Goal: Task Accomplishment & Management: Manage account settings

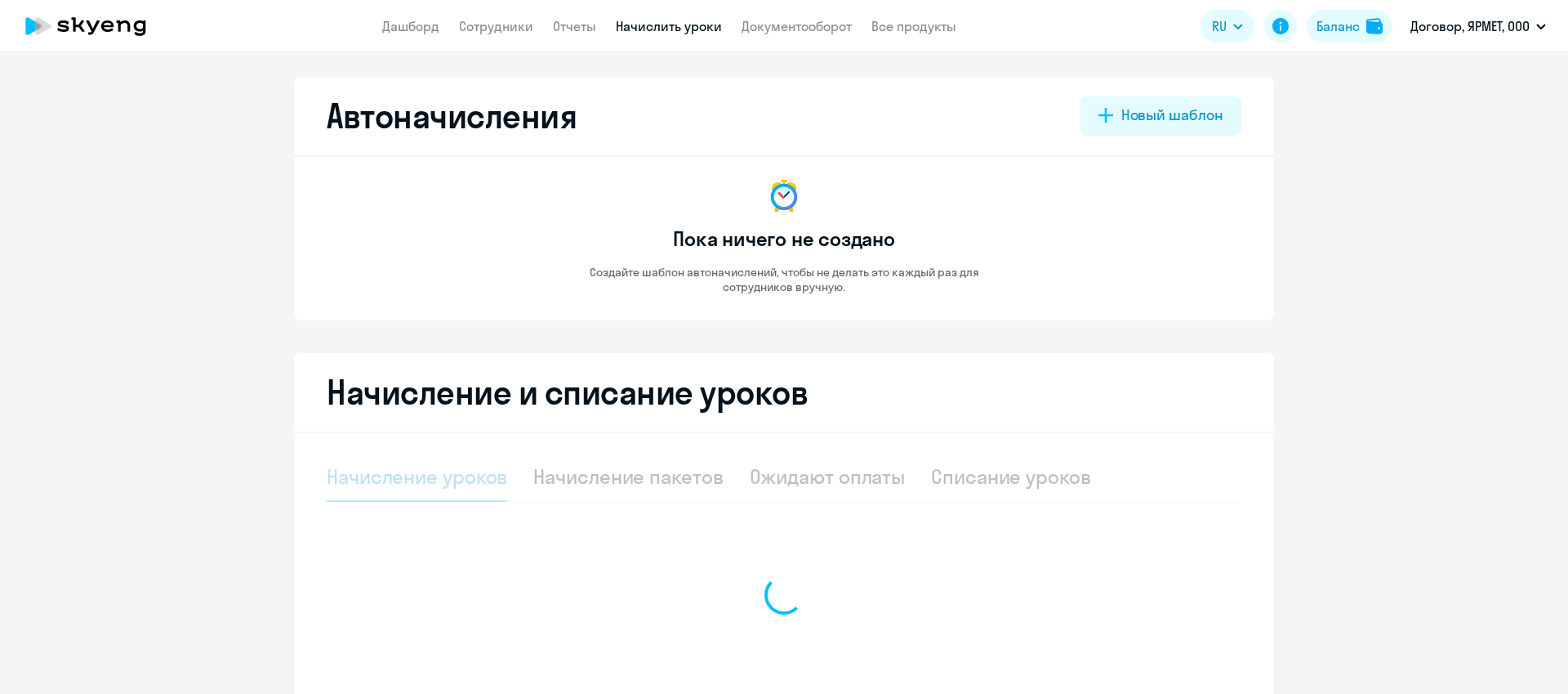
scroll to position [794, 0]
select select "10"
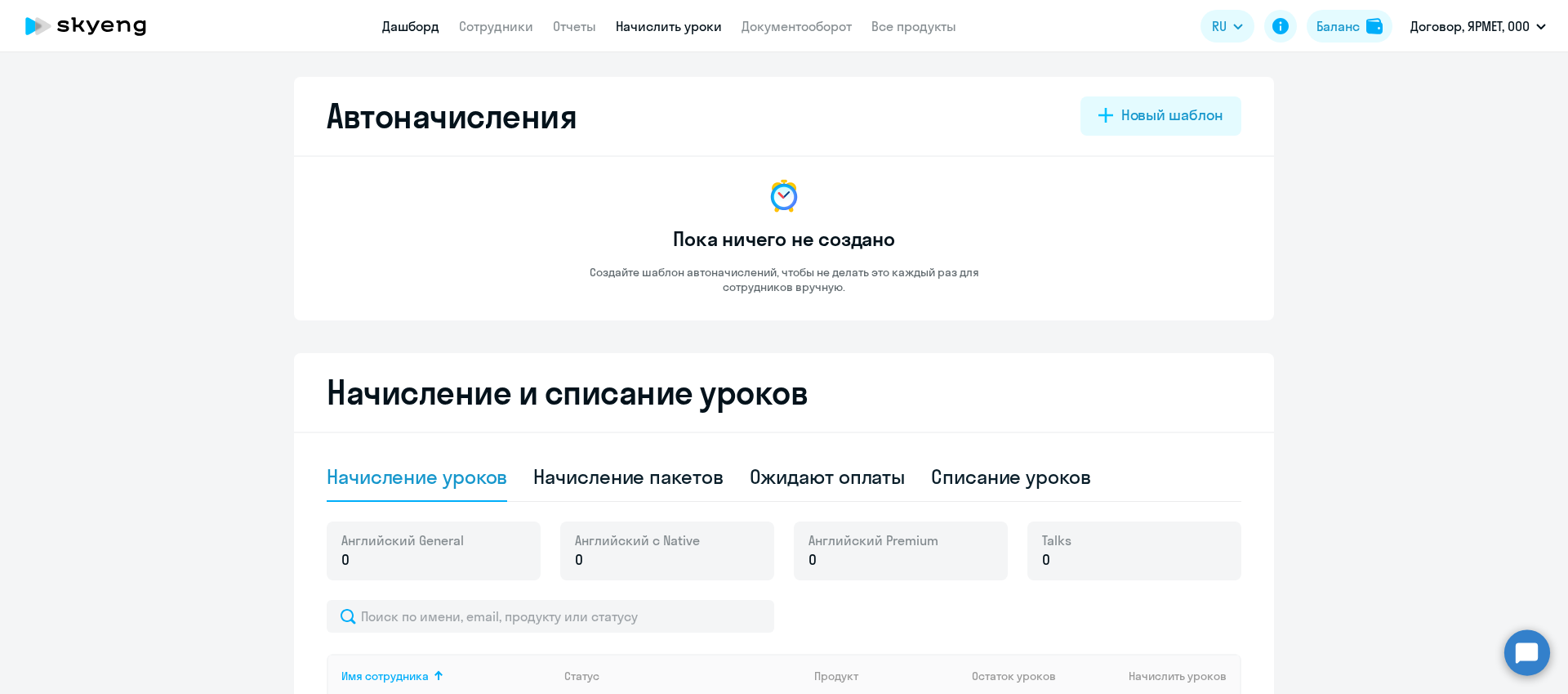
click at [433, 30] on link "Дашборд" at bounding box center [411, 26] width 58 height 16
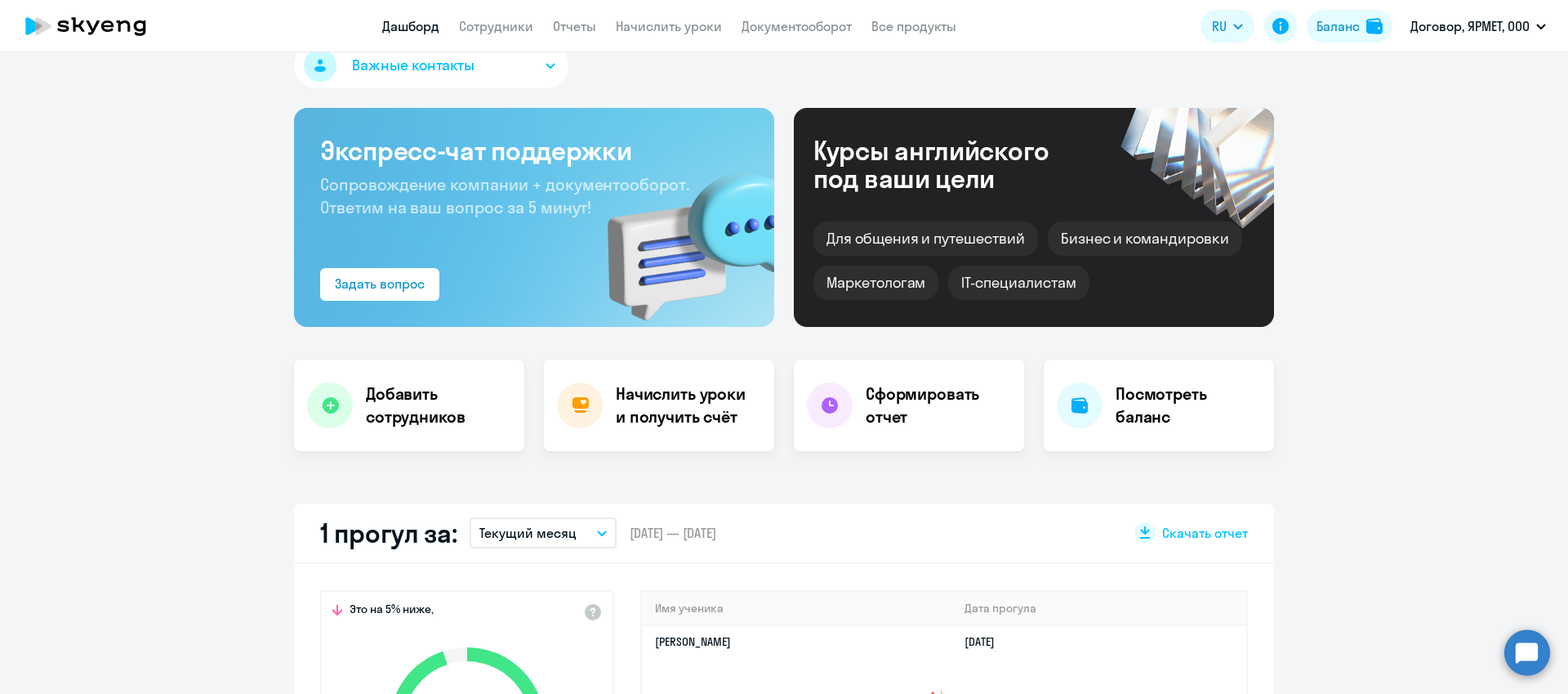
scroll to position [109, 0]
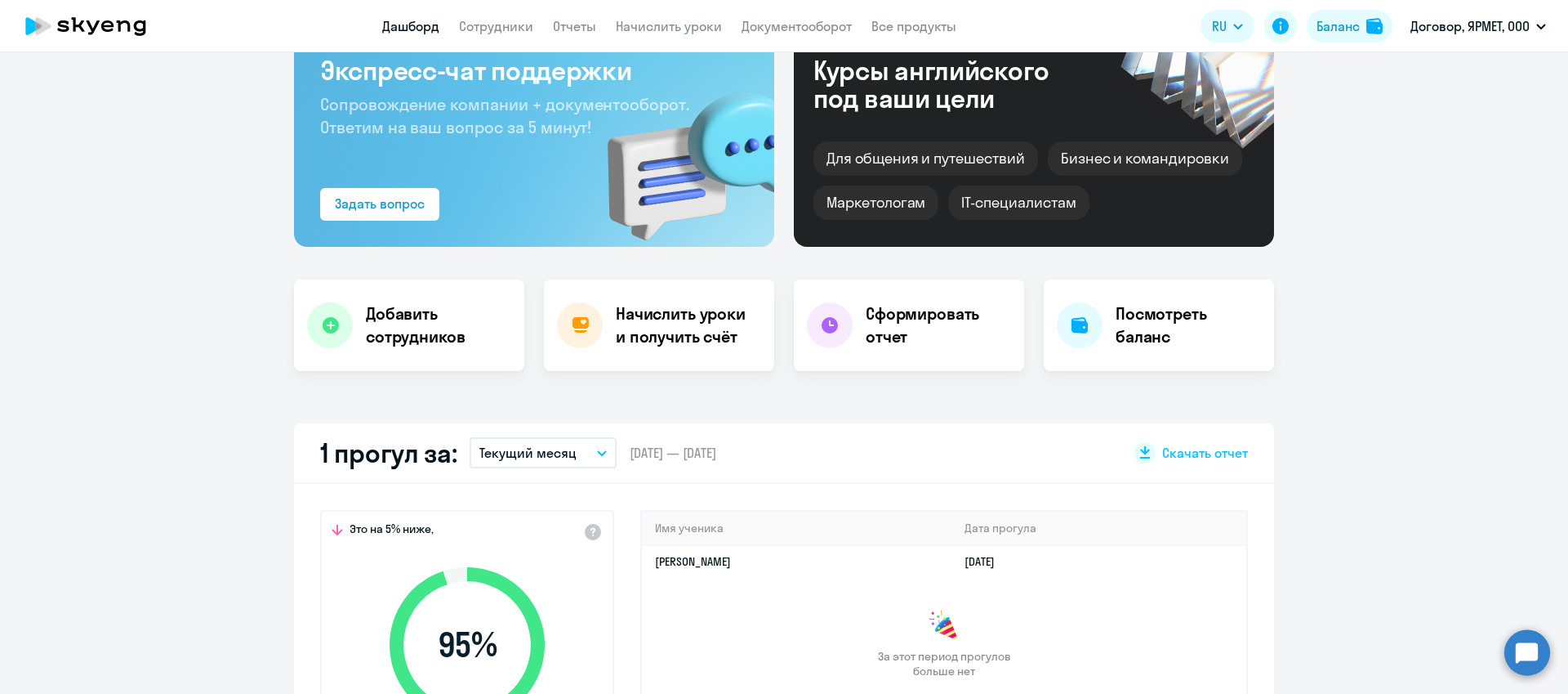
select select "30"
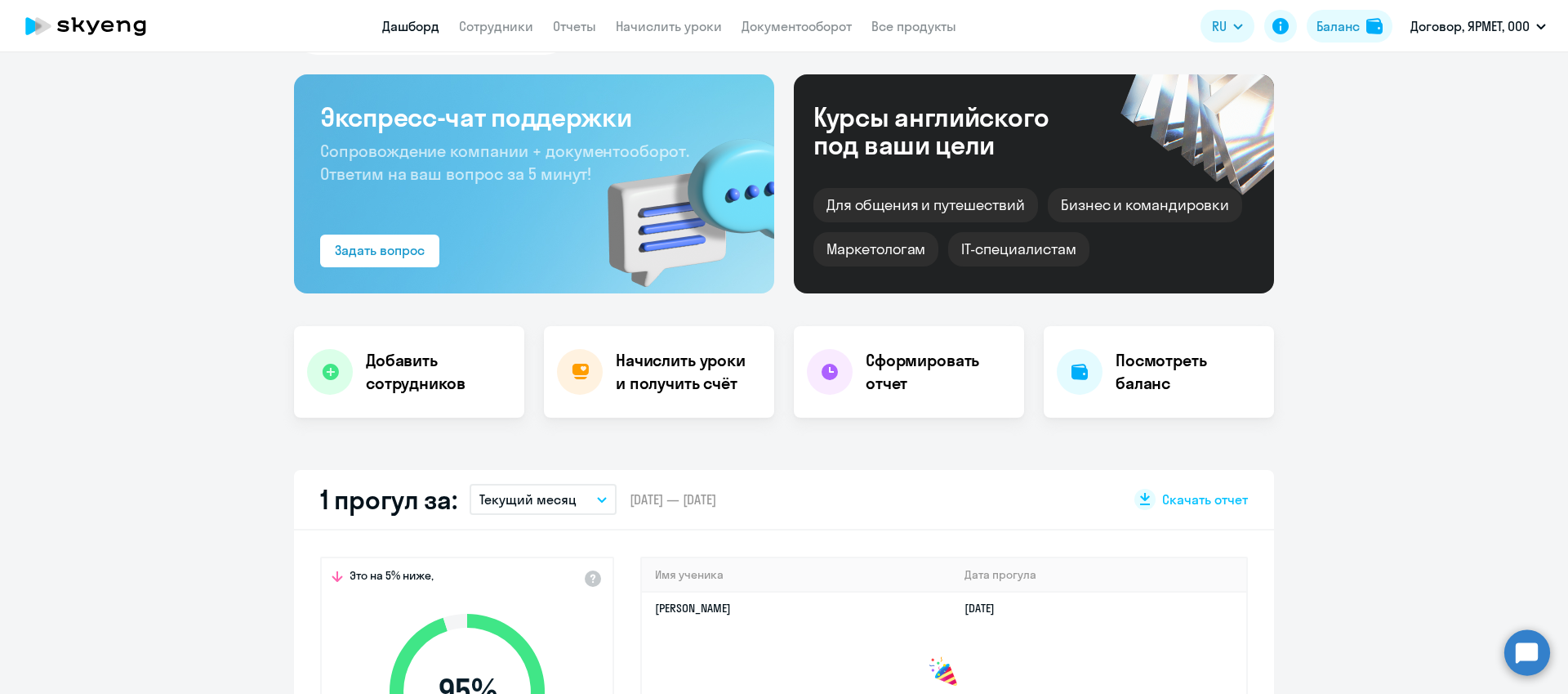
scroll to position [0, 0]
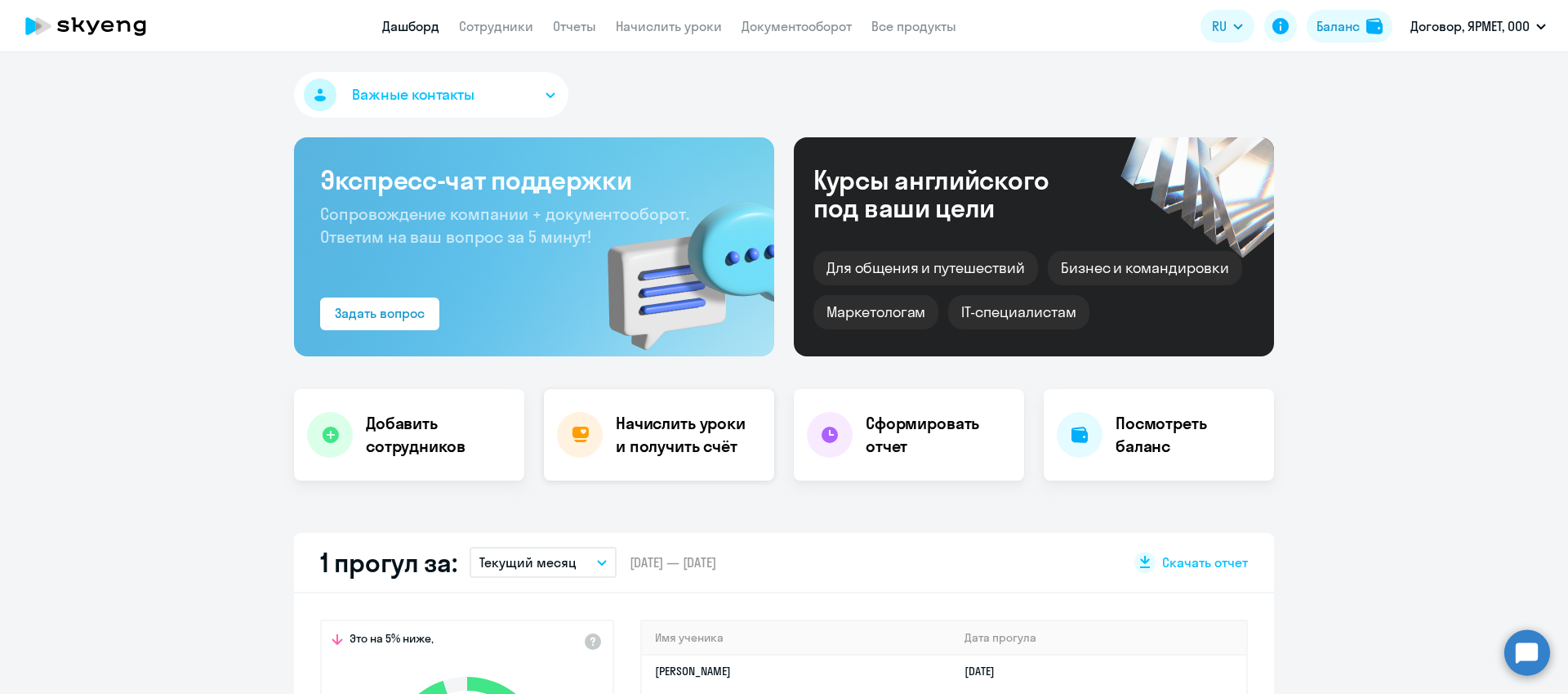
click at [629, 424] on h4 "Начислить уроки и получить счёт" at bounding box center [687, 435] width 142 height 46
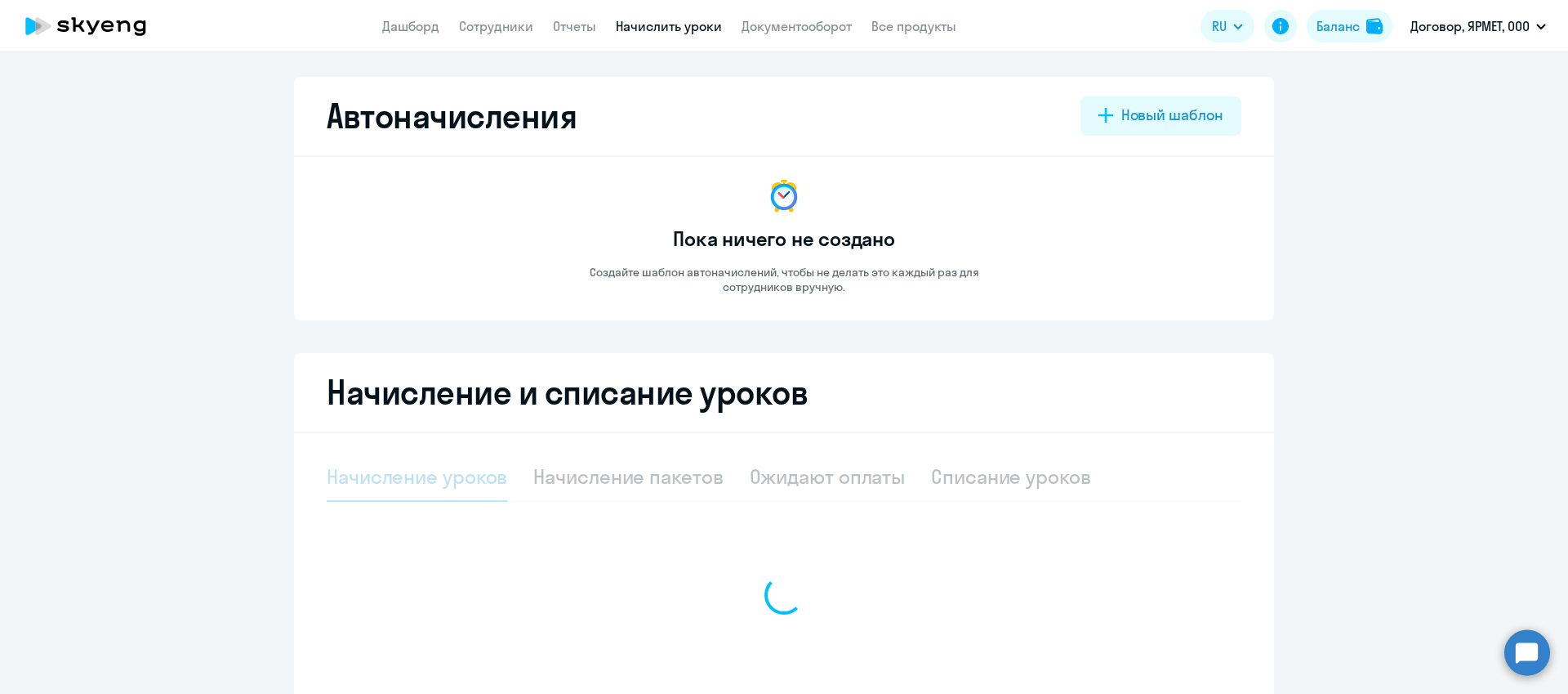
select select "10"
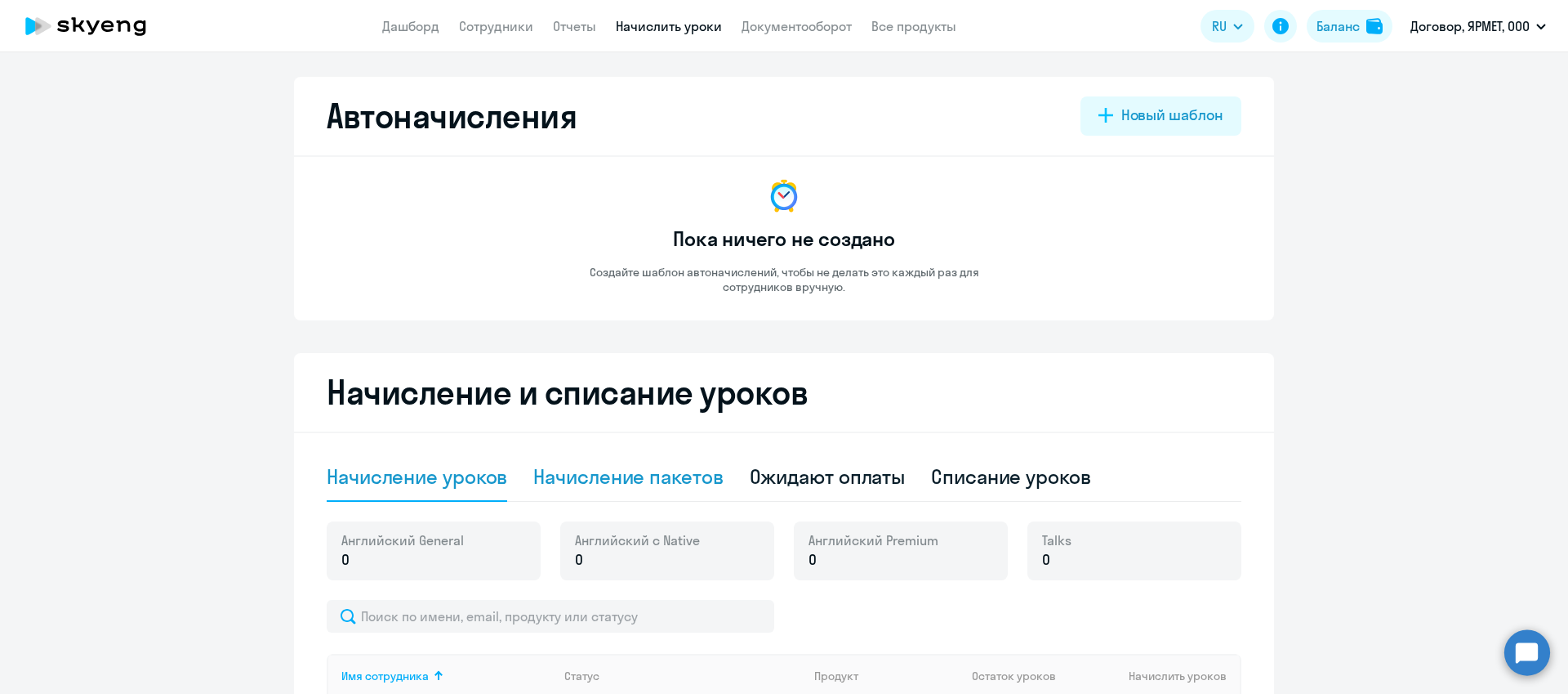
click at [616, 475] on div "Начисление пакетов" at bounding box center [627, 477] width 190 height 26
select select "10"
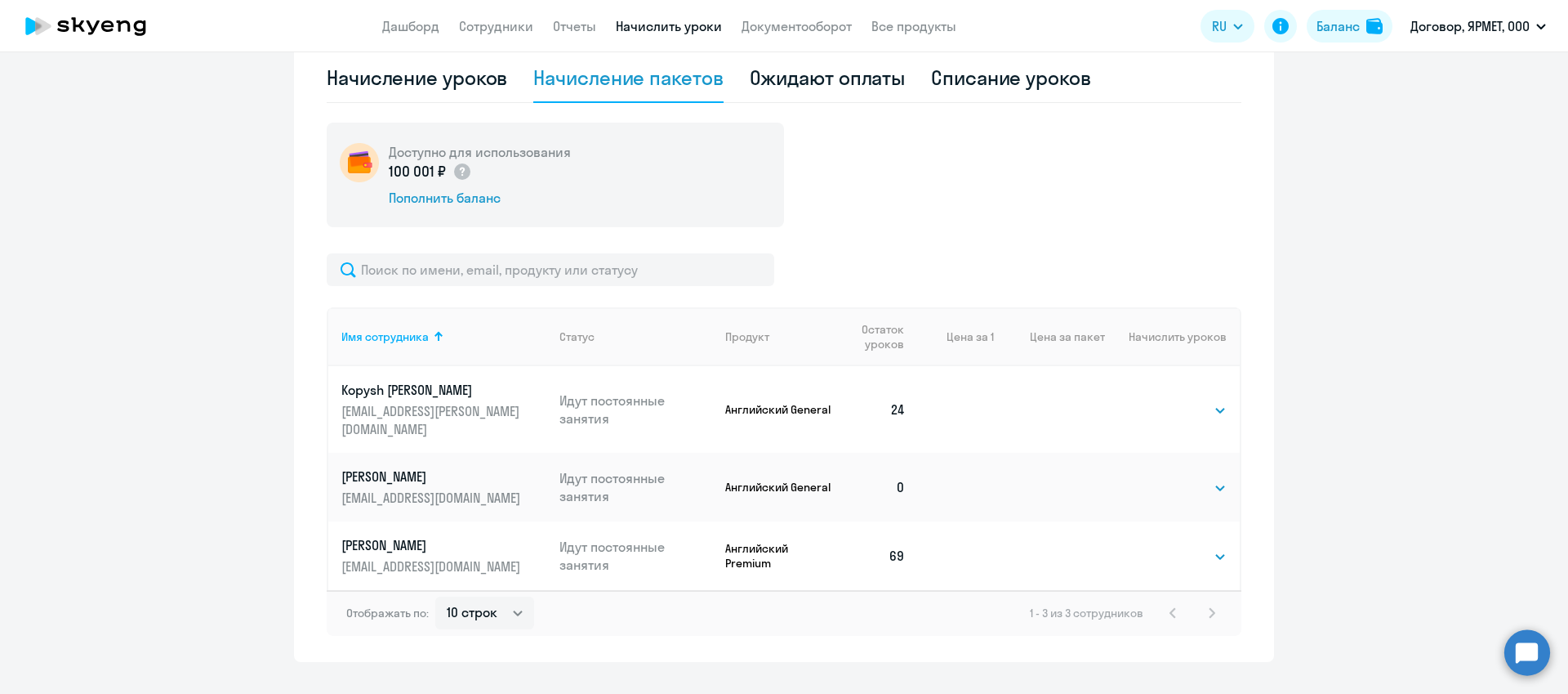
scroll to position [414, 0]
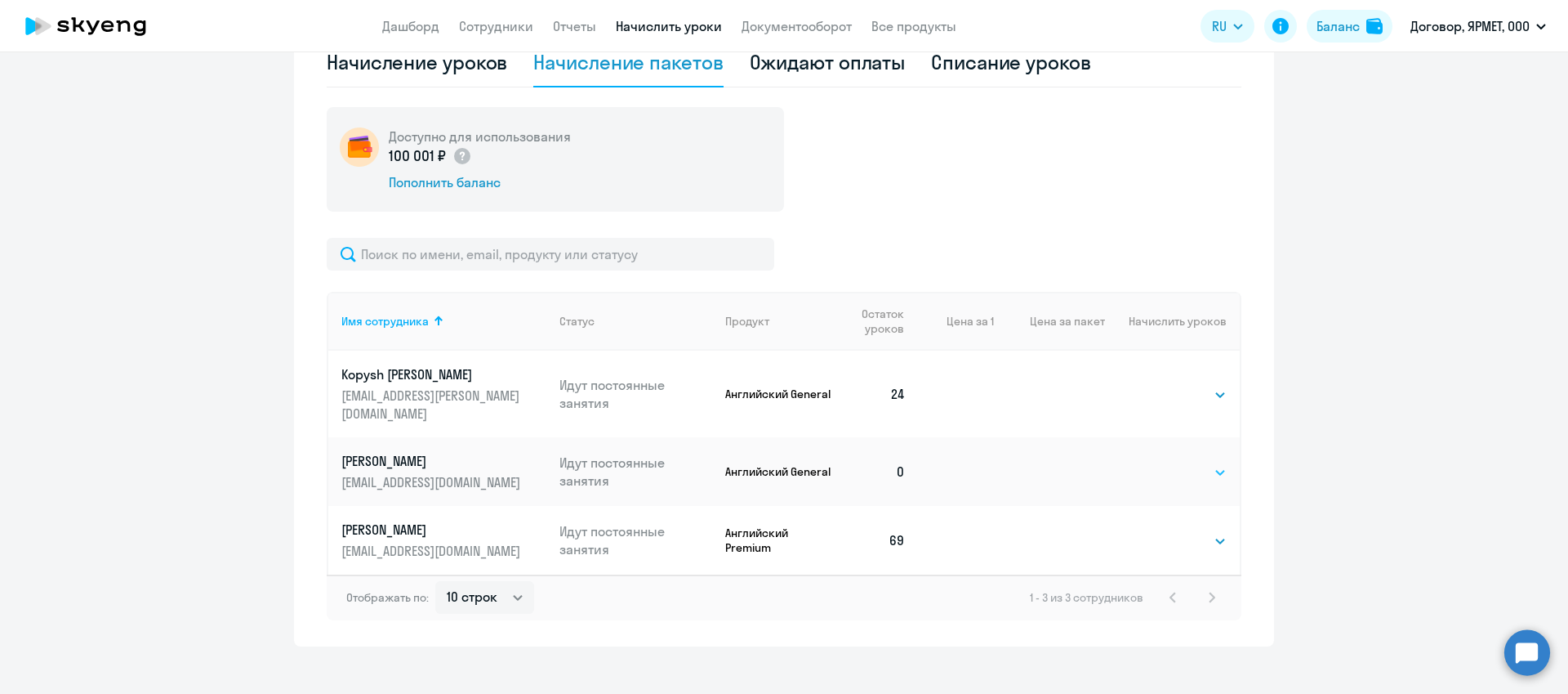
click at [1189, 463] on select "Выбрать 4 8 16 32 64 96 128" at bounding box center [1193, 473] width 66 height 20
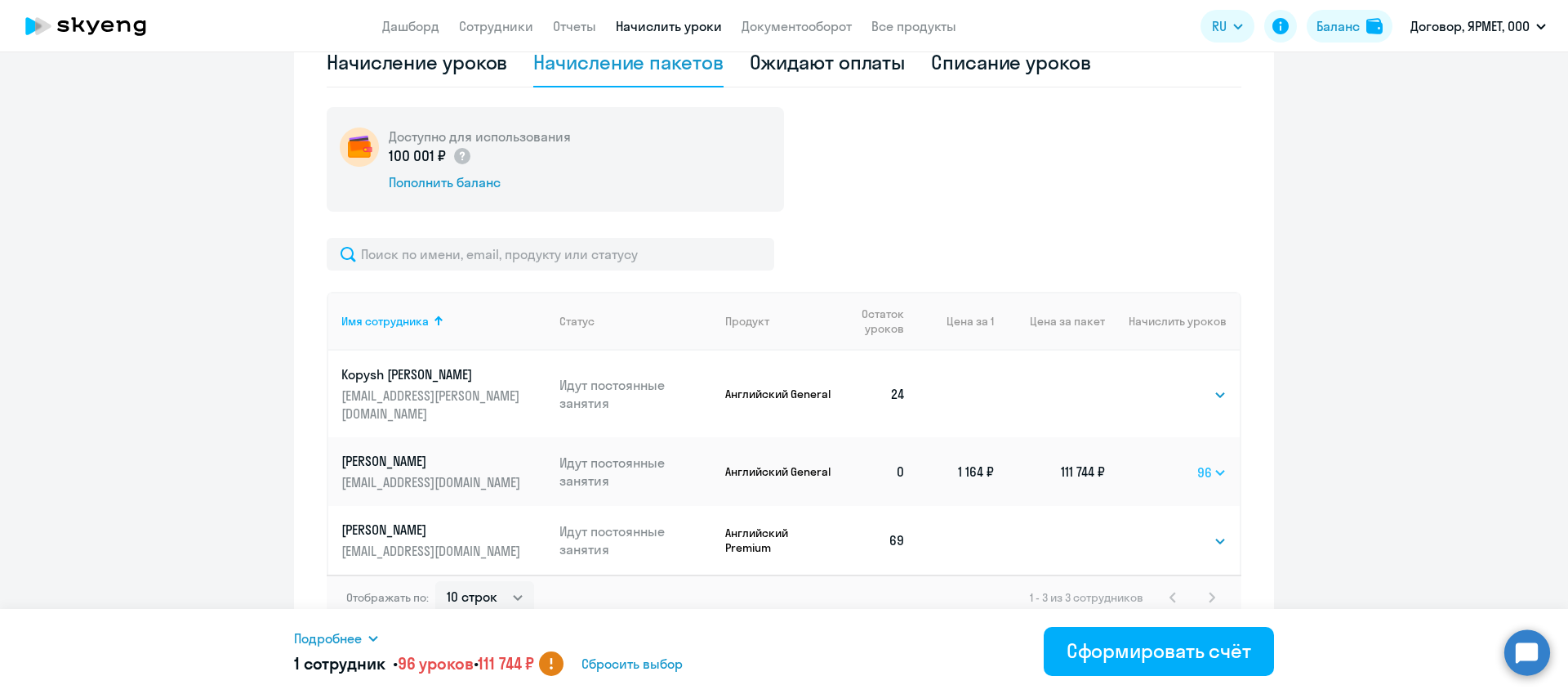
click at [1206, 463] on select "Выбрать 4 8 16 32 64 96 128" at bounding box center [1212, 473] width 30 height 20
select select "64"
click at [1193, 389] on select "Выбрать 4 8 16 32 64 96 128" at bounding box center [1193, 395] width 66 height 20
select select "16"
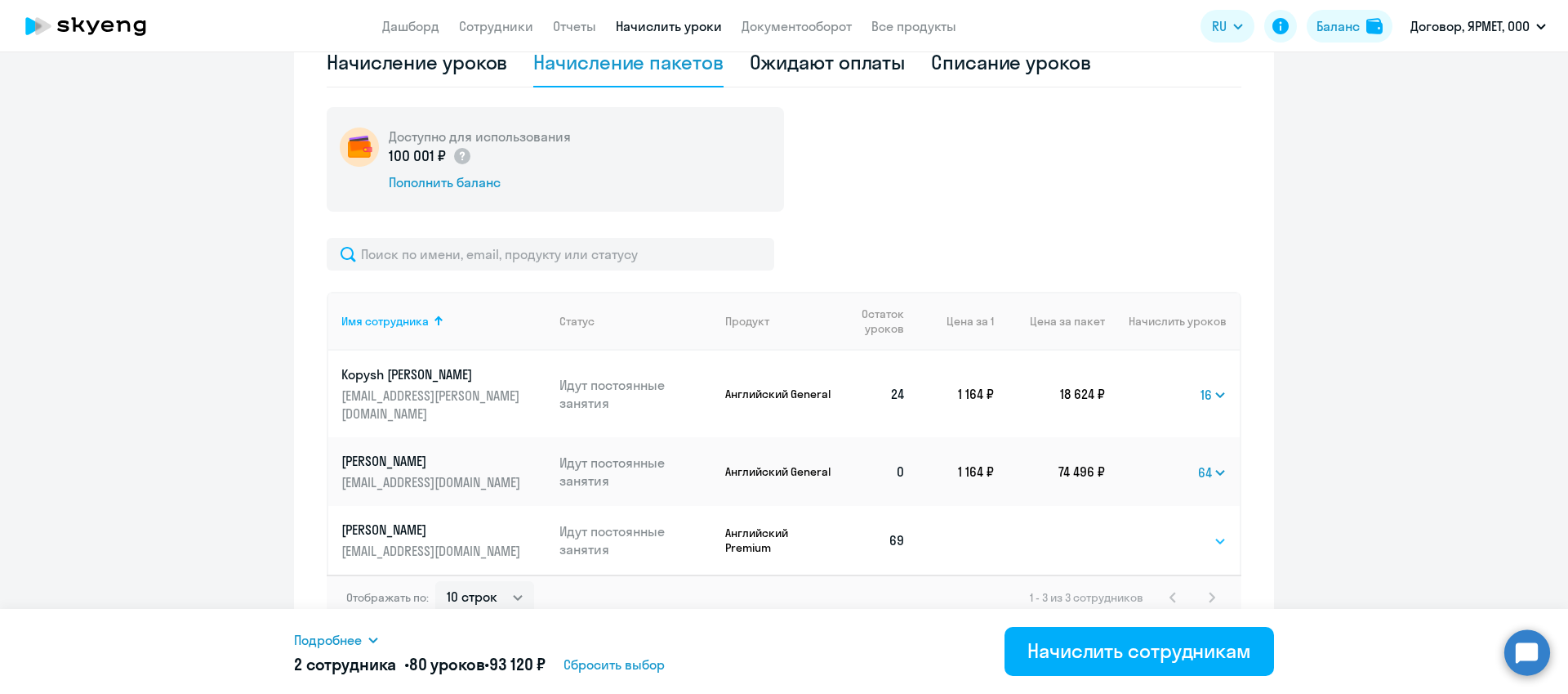
click at [1160, 531] on select "Выбрать 4 8 16 32 64 96 128" at bounding box center [1193, 541] width 66 height 20
select select "4"
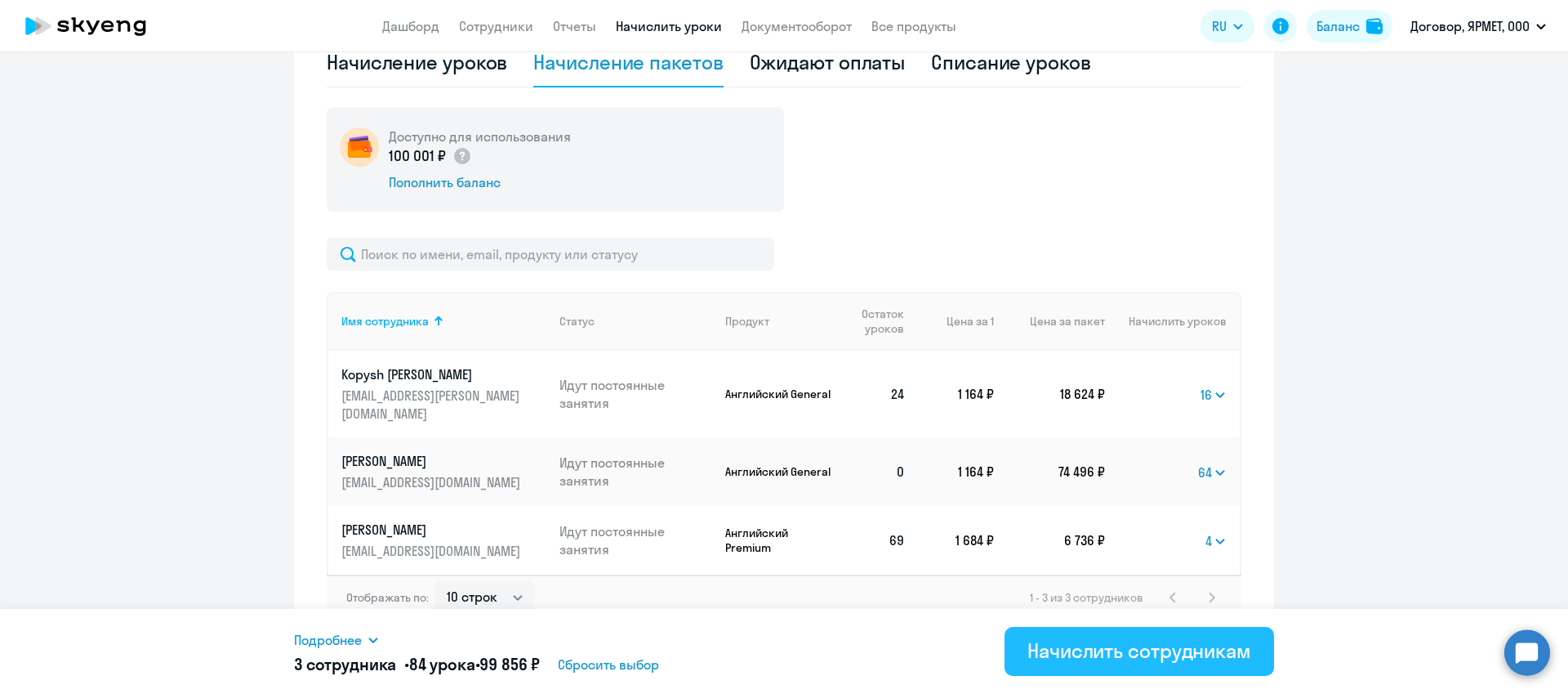
click at [1119, 639] on div "Начислить сотрудникам" at bounding box center [1138, 650] width 223 height 26
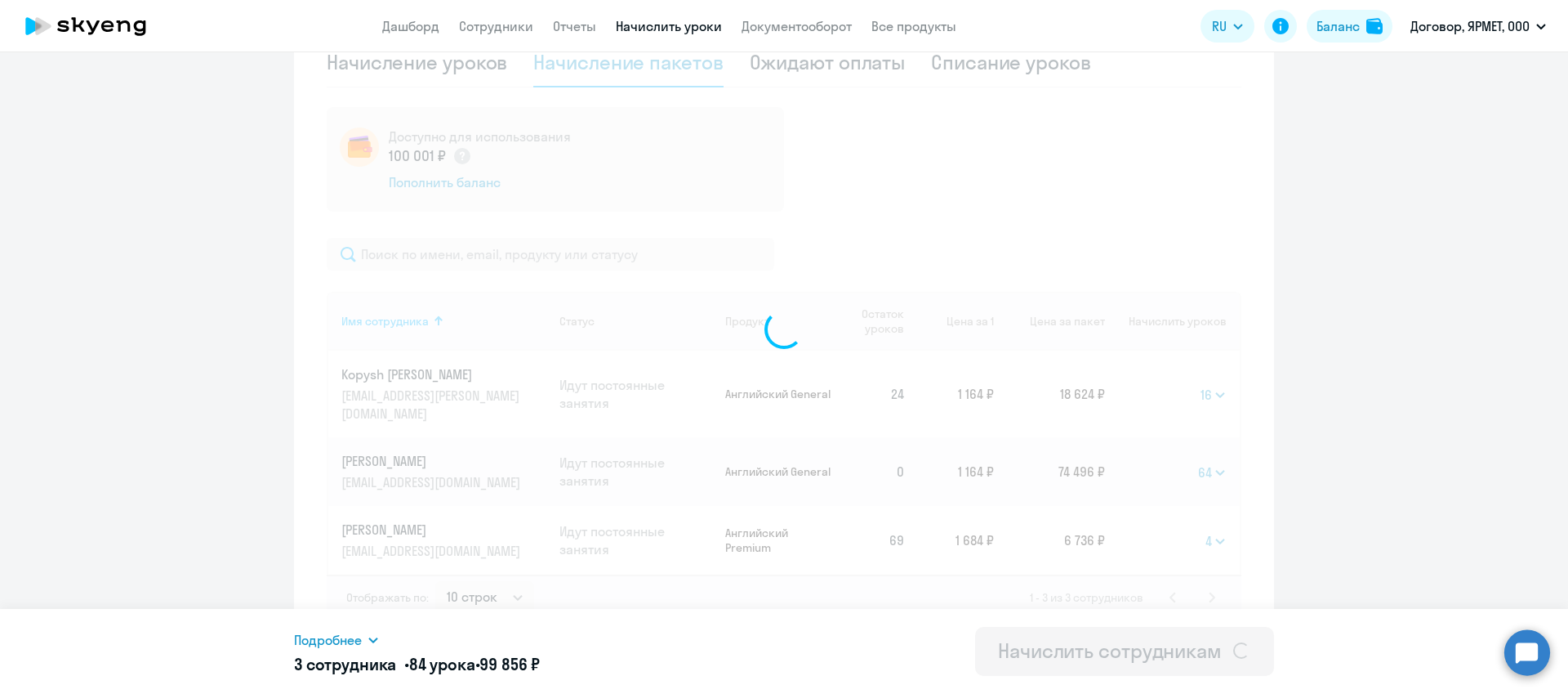
select select
